Goal: Use online tool/utility

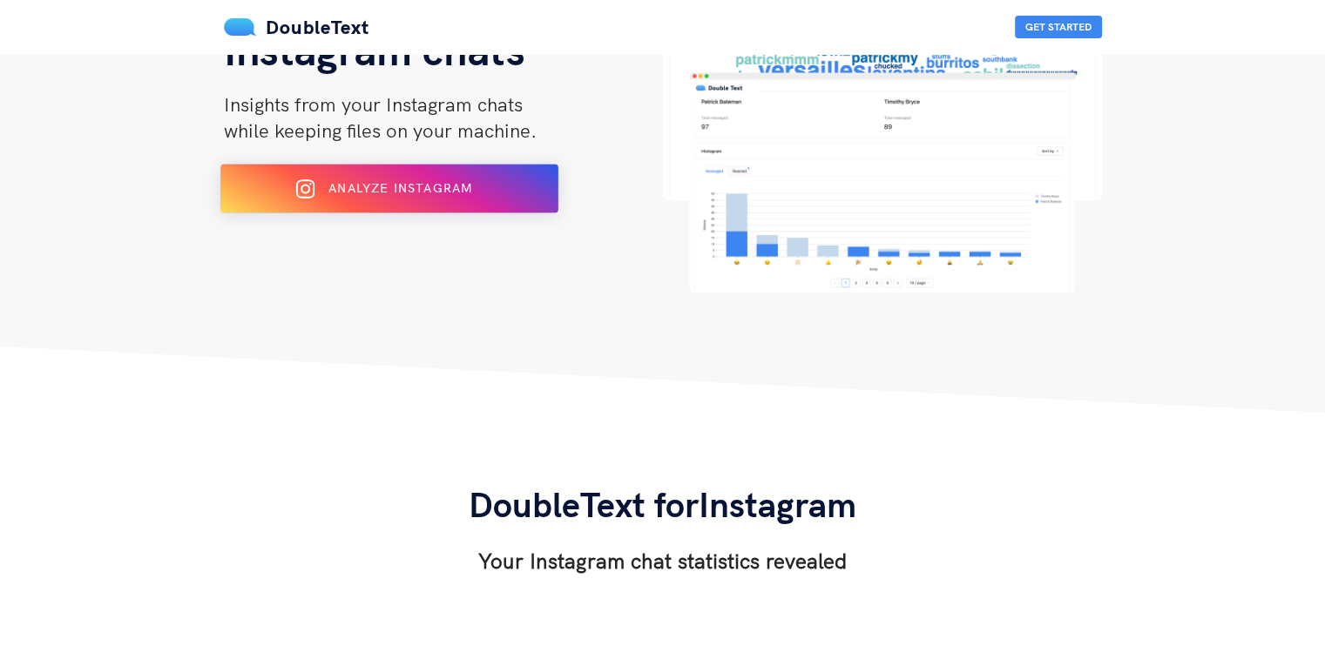
scroll to position [156, 0]
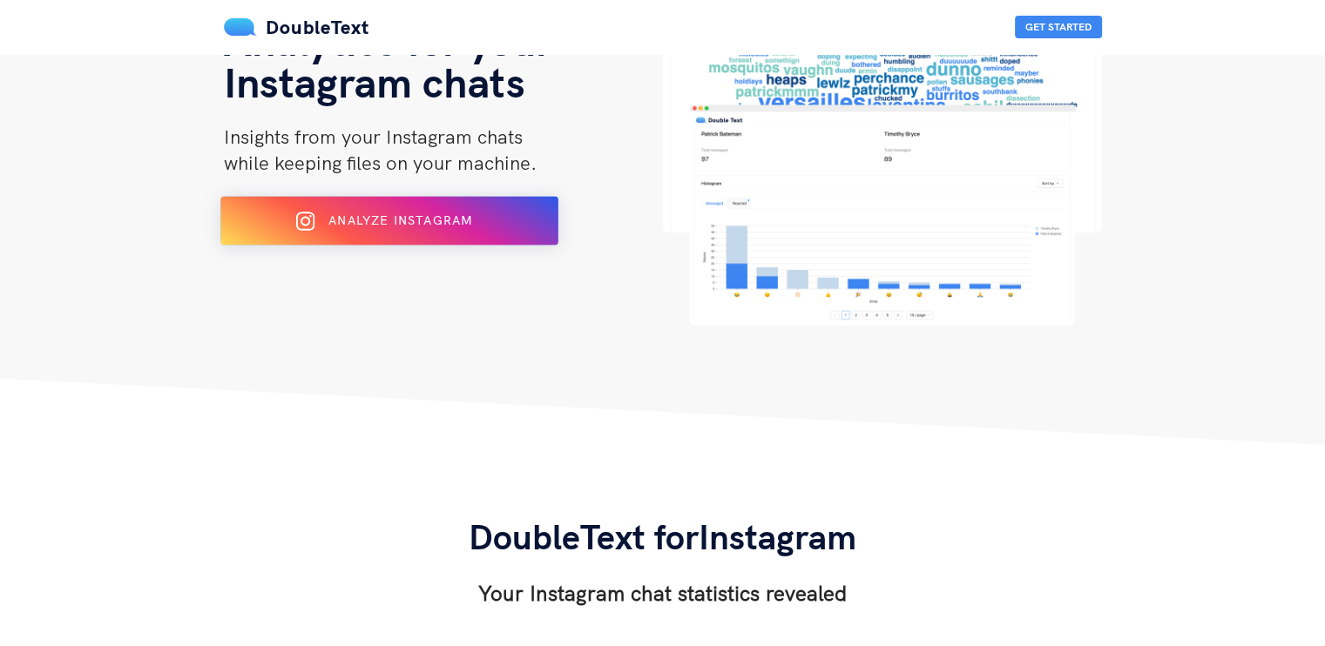
click at [331, 226] on span "Analyze Instagram" at bounding box center [400, 221] width 144 height 16
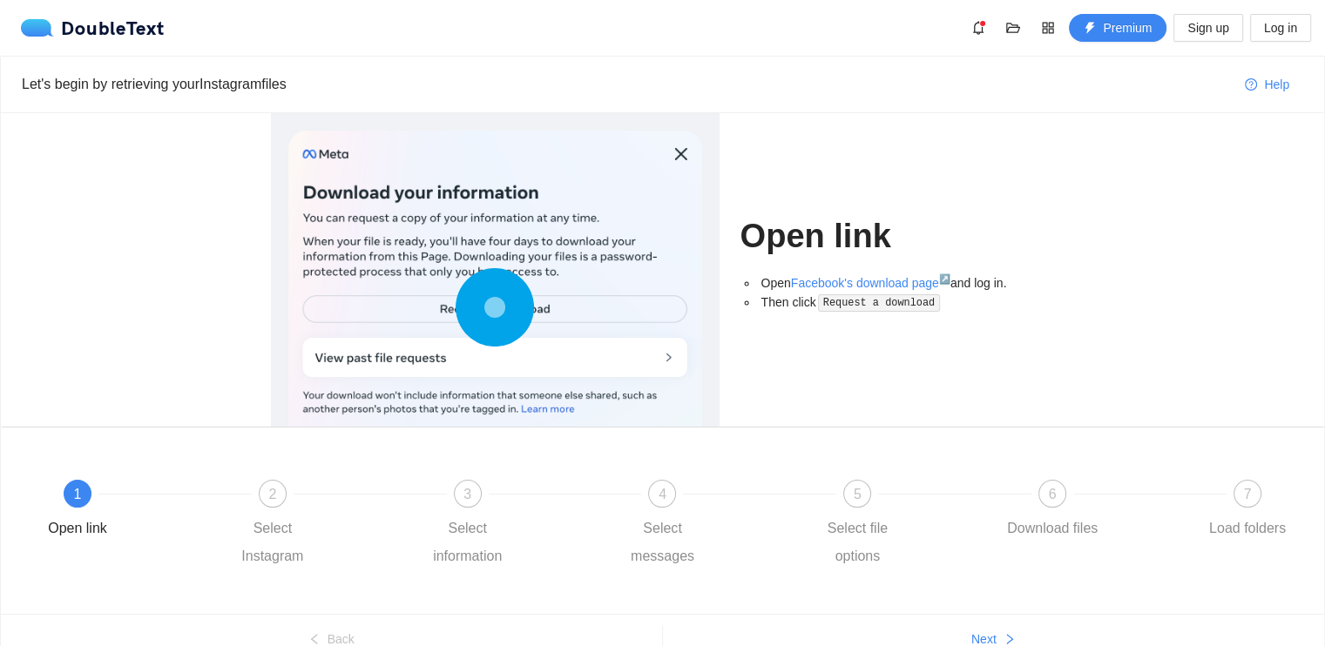
click at [443, 359] on div at bounding box center [495, 312] width 414 height 362
click at [496, 308] on circle at bounding box center [495, 307] width 23 height 23
click at [496, 308] on circle at bounding box center [495, 307] width 24 height 24
click at [496, 308] on circle at bounding box center [495, 306] width 25 height 25
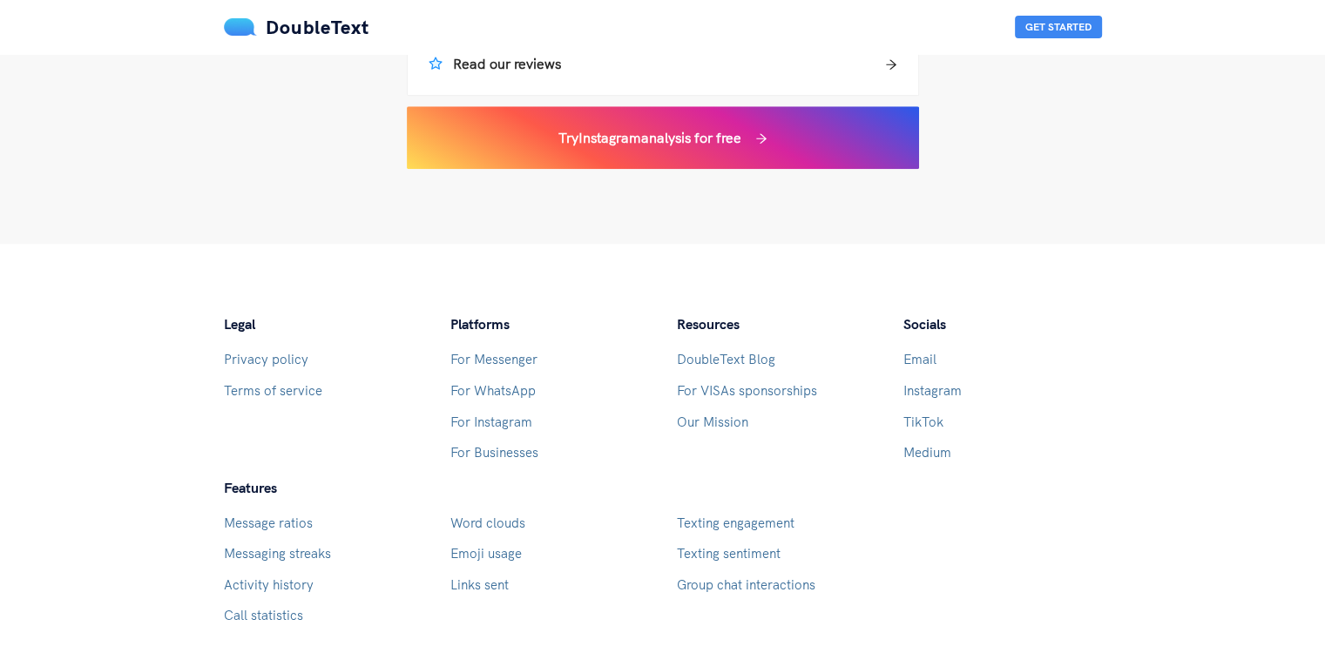
scroll to position [1775, 0]
